Goal: Information Seeking & Learning: Find specific fact

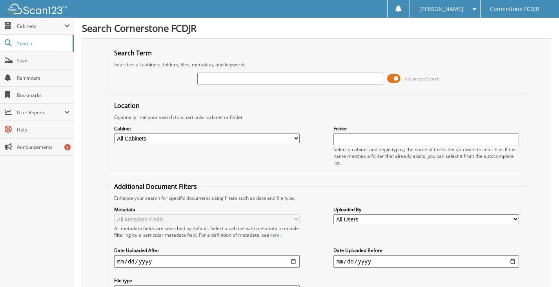
click at [208, 79] on input "text" at bounding box center [290, 79] width 186 height 12
type input "16468791"
click at [307, 78] on input "16468791" at bounding box center [290, 79] width 186 height 12
click at [329, 82] on input "16468791" at bounding box center [290, 79] width 186 height 12
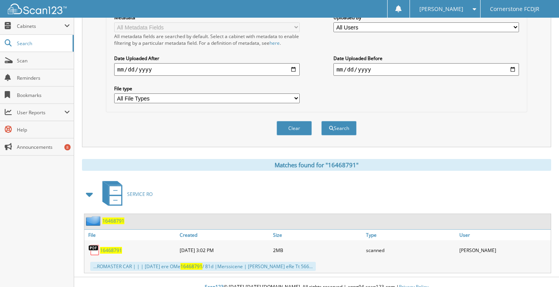
scroll to position [202, 0]
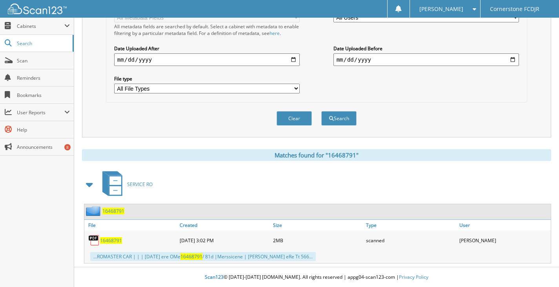
click at [112, 241] on span "16468791" at bounding box center [111, 240] width 22 height 7
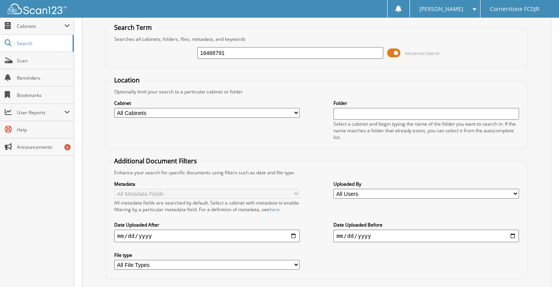
scroll to position [0, 0]
